Goal: Task Accomplishment & Management: Use online tool/utility

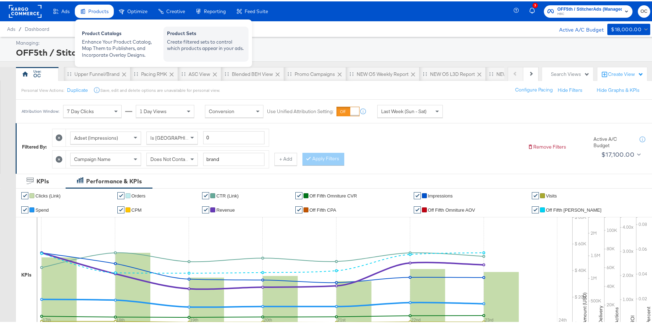
click at [184, 40] on div "Create filtered sets to control which products appear in your ads." at bounding box center [206, 43] width 78 height 13
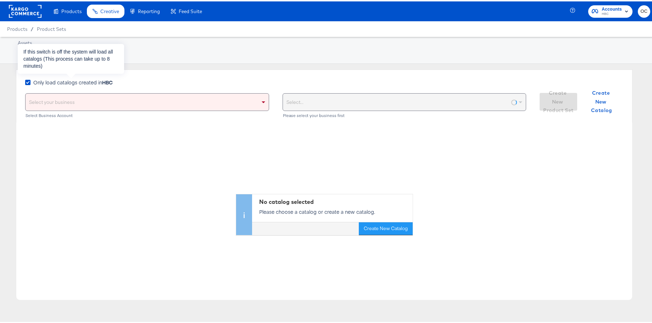
click at [105, 82] on strong "HBC" at bounding box center [107, 80] width 11 height 7
click at [0, 0] on input "Only load catalogs created in HBC" at bounding box center [0, 0] width 0 height 0
click at [113, 97] on div "Select your business" at bounding box center [147, 100] width 243 height 17
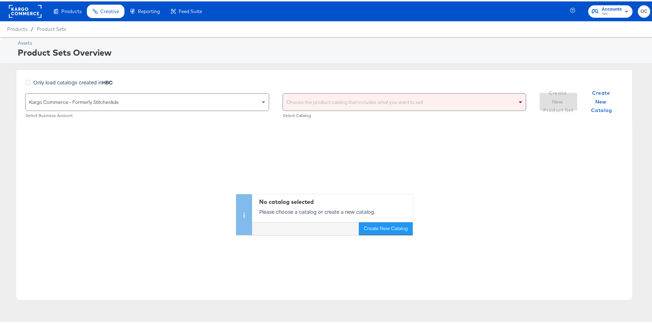
click at [330, 105] on div "Choose the product catalog that includes what you want to sell" at bounding box center [404, 100] width 243 height 17
type input "versa"
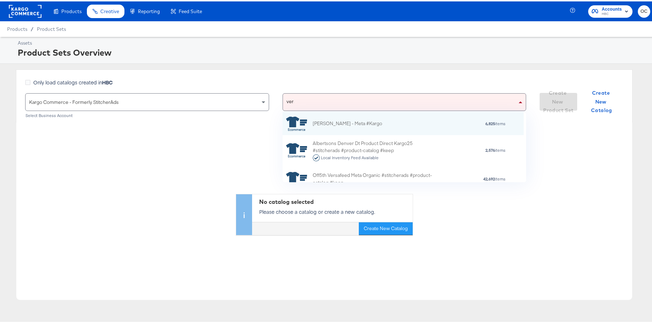
scroll to position [43, 236]
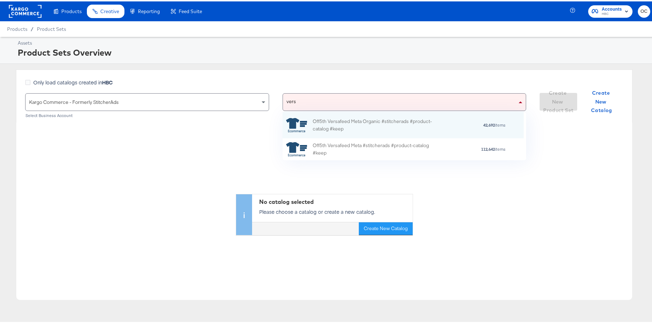
type input "versa"
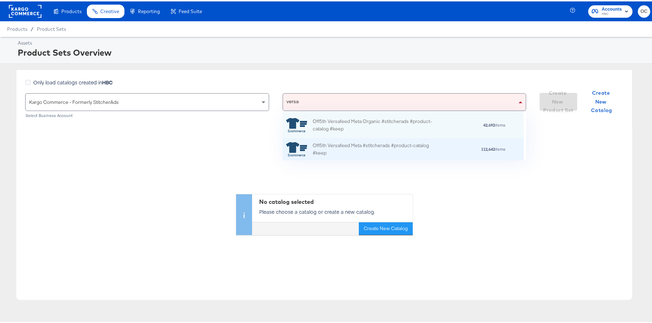
click at [351, 146] on div "Off5th Versafeed Meta #stitcherads #product-catalog #keep" at bounding box center [375, 147] width 124 height 15
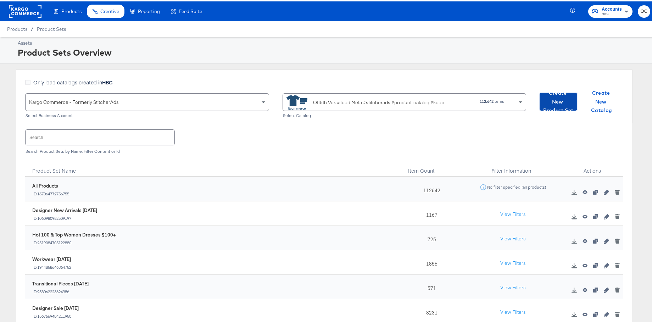
click at [547, 106] on span "Create New Product Set" at bounding box center [559, 100] width 32 height 26
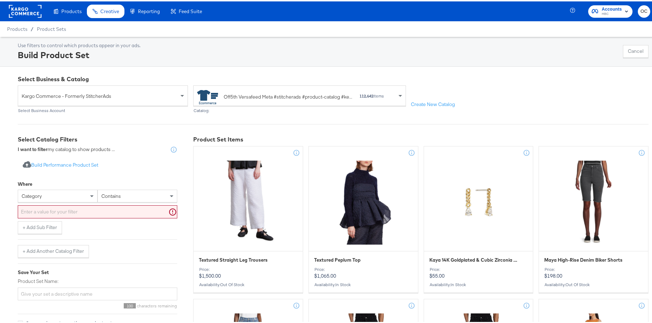
click at [74, 197] on div "category" at bounding box center [57, 195] width 79 height 12
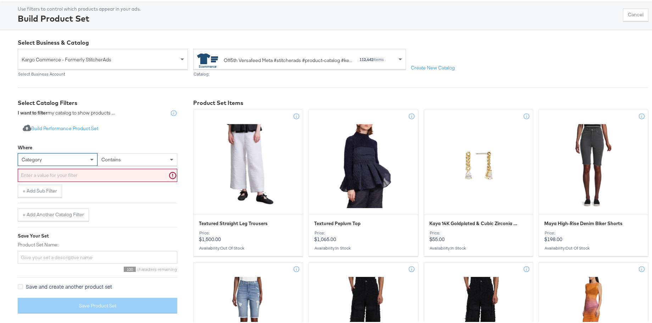
scroll to position [40, 0]
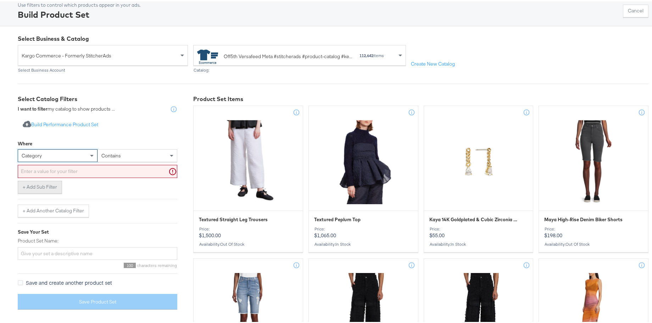
click at [55, 186] on button "+ Add Sub Filter" at bounding box center [40, 186] width 44 height 13
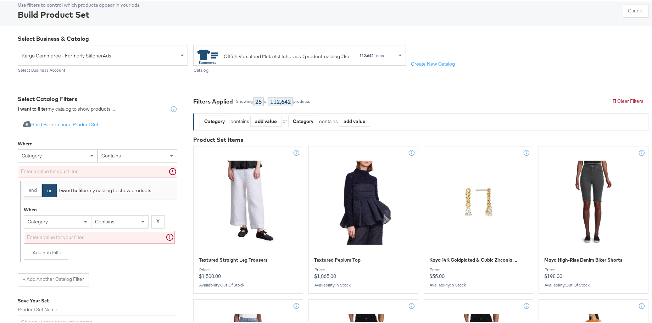
click at [54, 220] on div "category" at bounding box center [57, 220] width 67 height 12
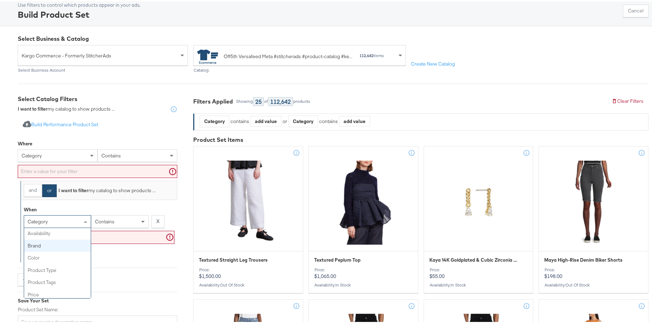
scroll to position [32, 0]
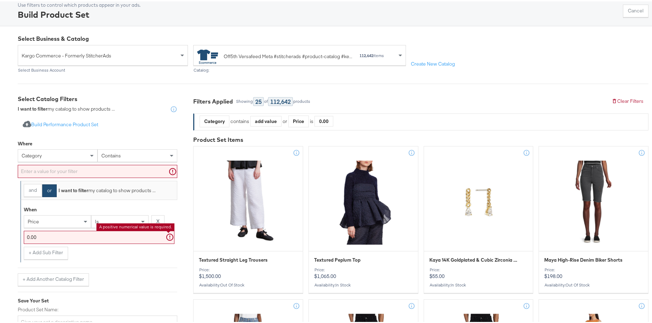
click at [104, 219] on div "is" at bounding box center [120, 220] width 57 height 12
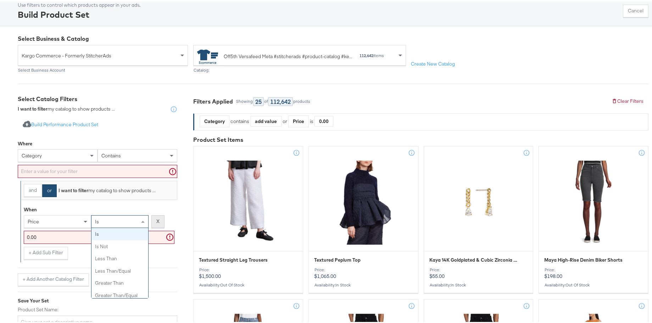
click at [158, 217] on strong "X" at bounding box center [157, 220] width 3 height 7
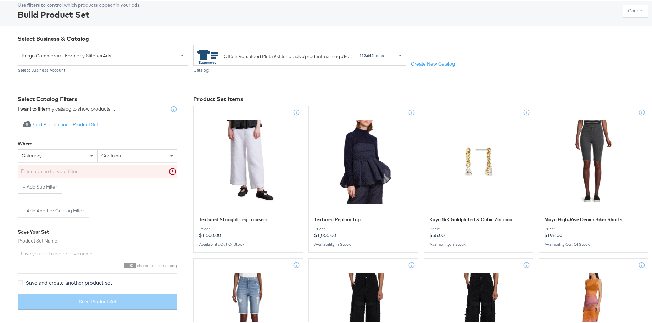
click at [72, 158] on div "category" at bounding box center [57, 154] width 79 height 12
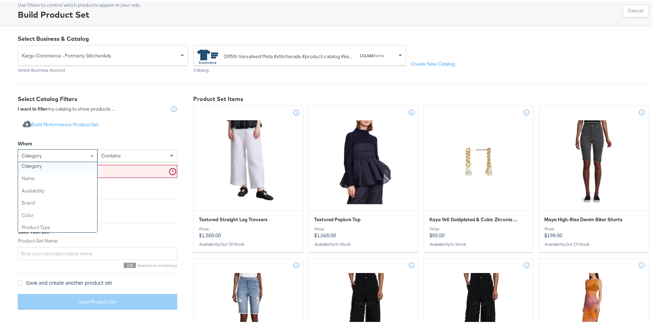
scroll to position [0, 0]
click at [49, 151] on div "category" at bounding box center [57, 154] width 79 height 12
